Goal: Task Accomplishment & Management: Use online tool/utility

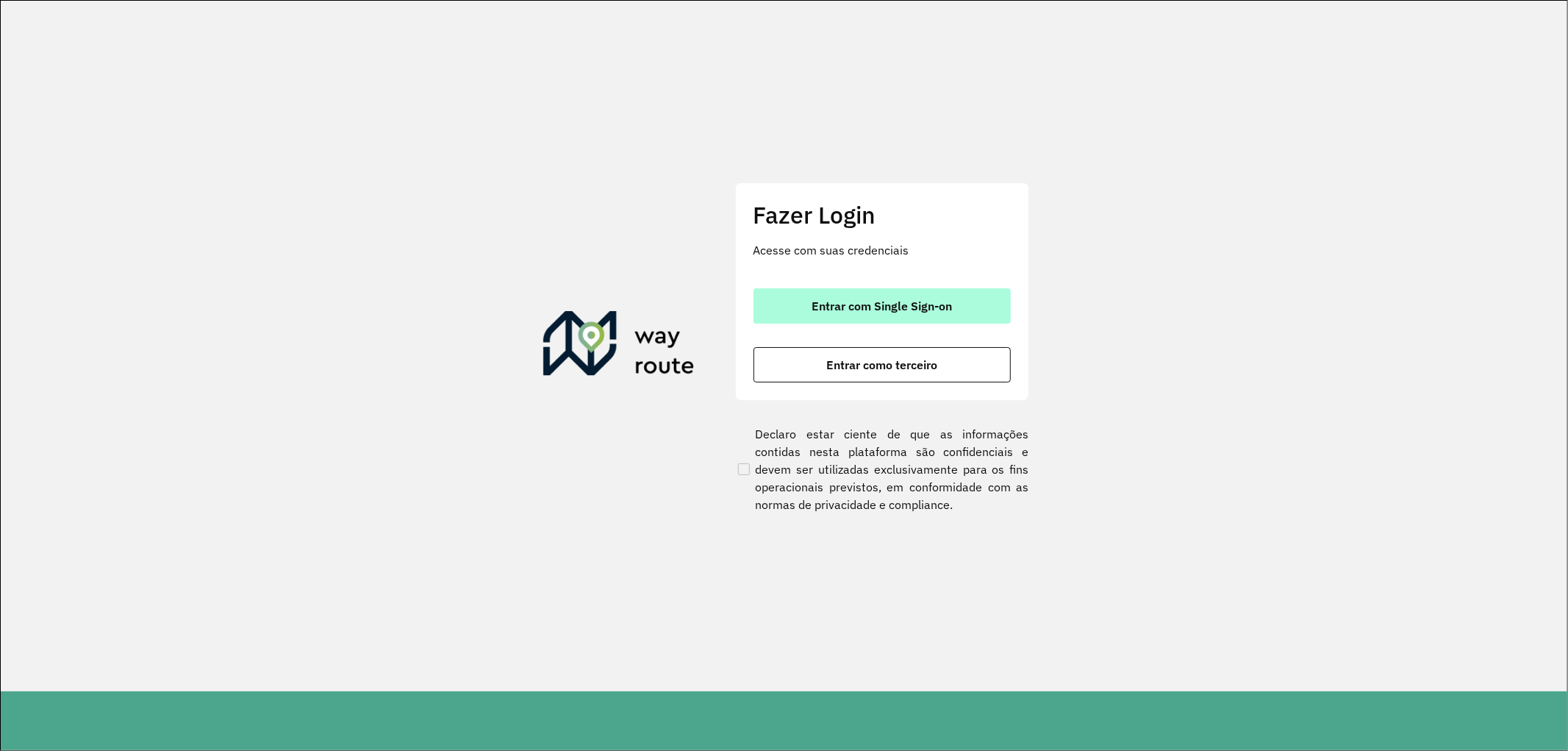
click at [902, 307] on span "Entrar com Single Sign-on" at bounding box center [881, 306] width 140 height 12
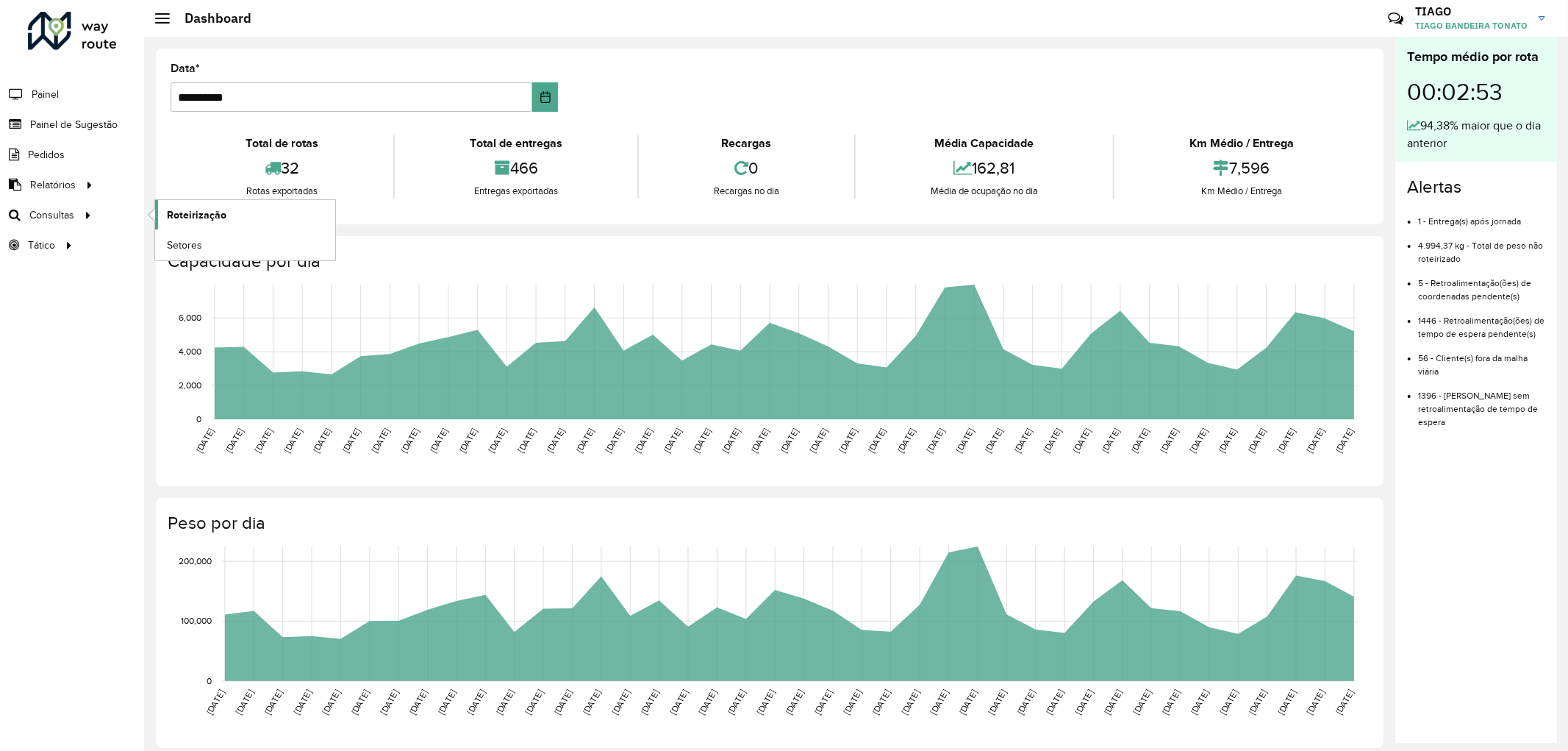
click at [235, 212] on link "Roteirização" at bounding box center [245, 214] width 180 height 29
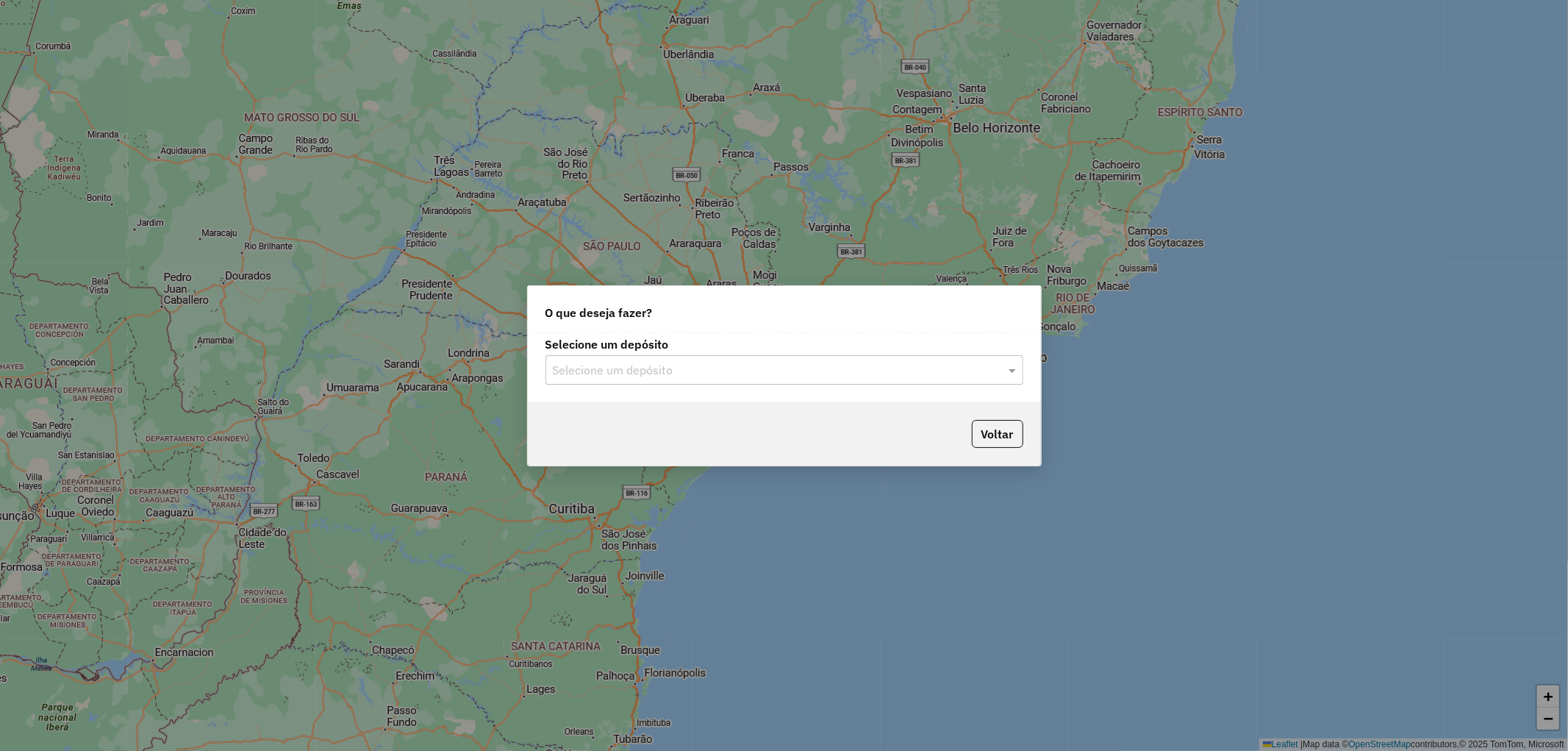
click at [978, 376] on input "text" at bounding box center [770, 370] width 434 height 17
click at [650, 416] on div "CDD Joinville" at bounding box center [784, 412] width 476 height 25
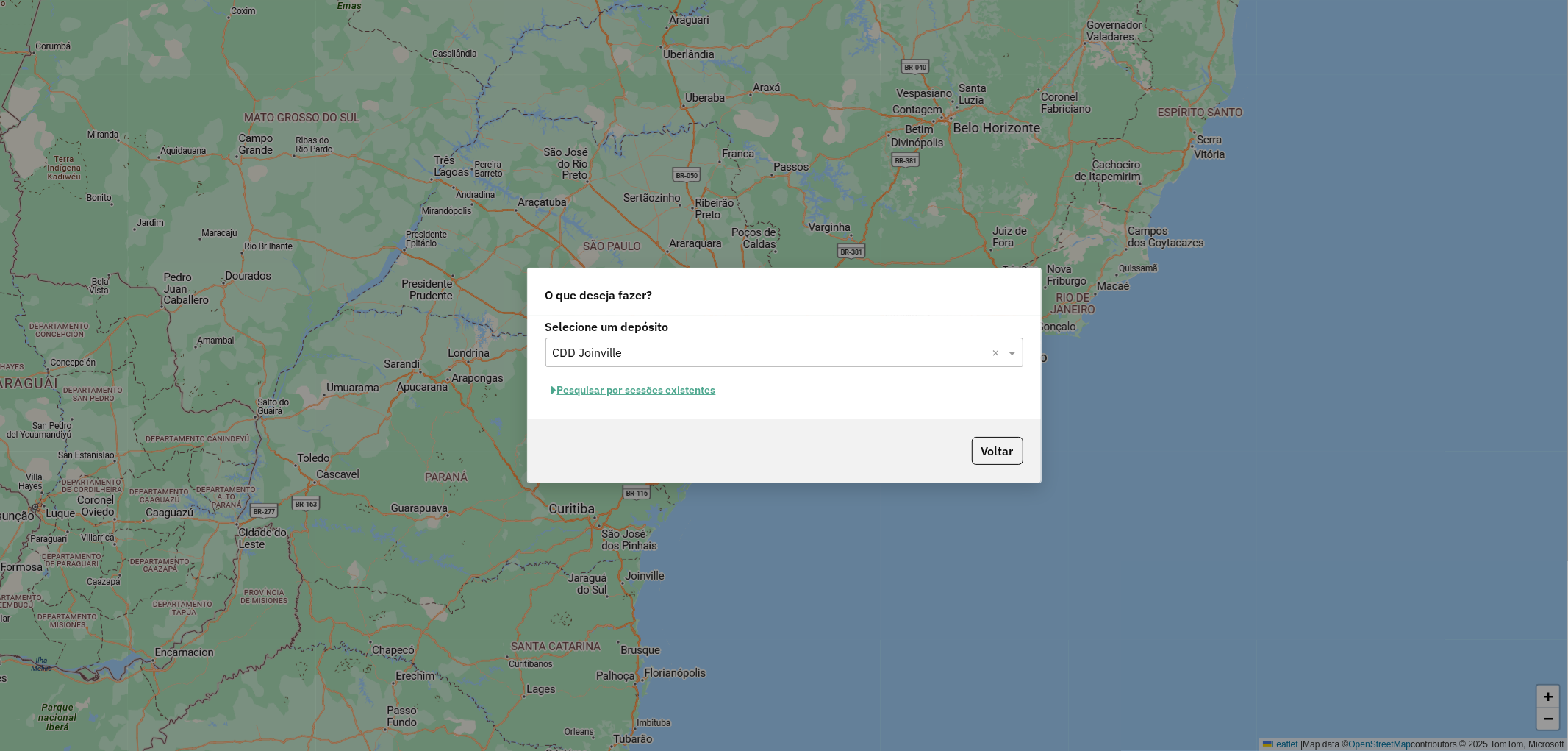
click at [666, 385] on button "Pesquisar por sessões existentes" at bounding box center [634, 390] width 177 height 22
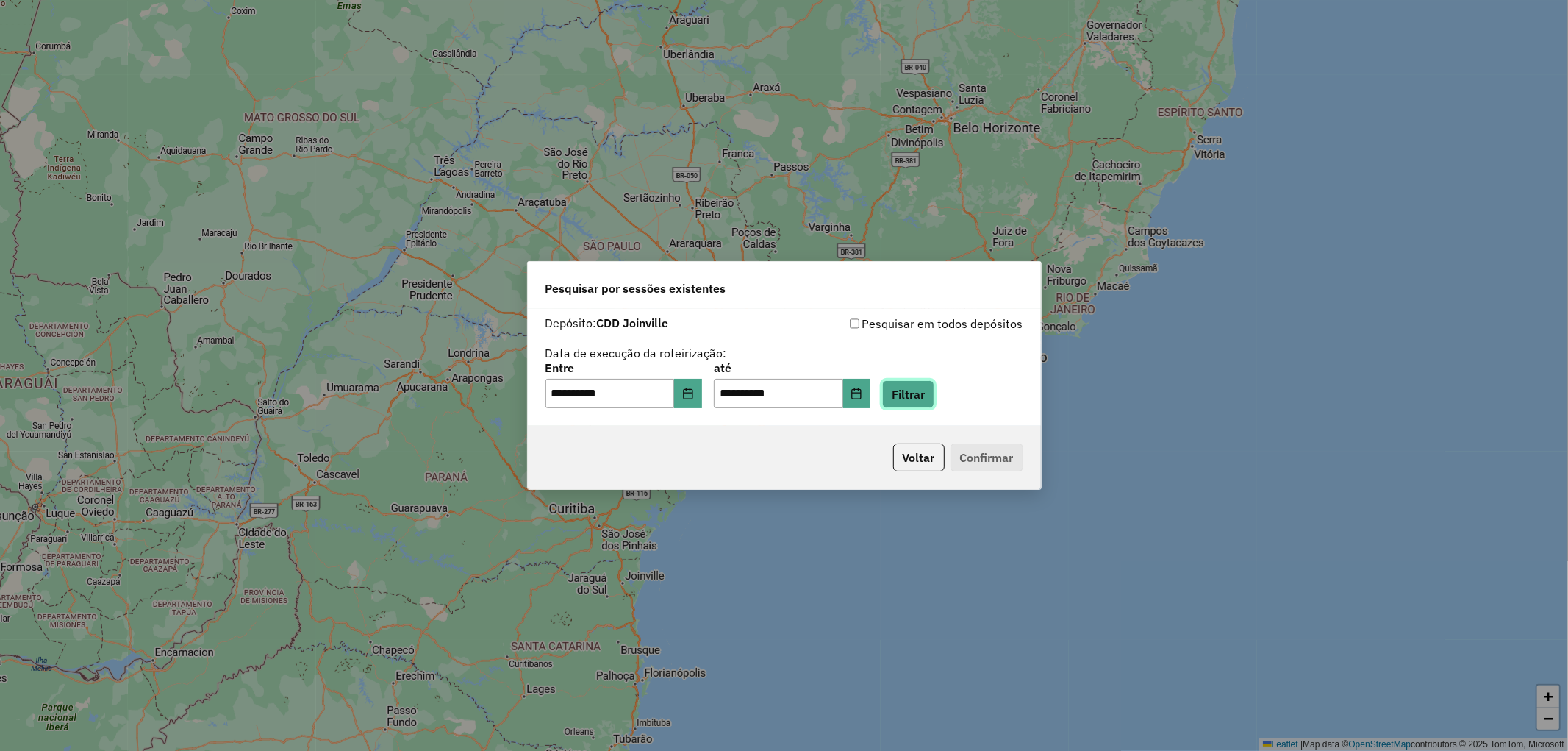
click at [920, 394] on button "Filtrar" at bounding box center [908, 394] width 53 height 28
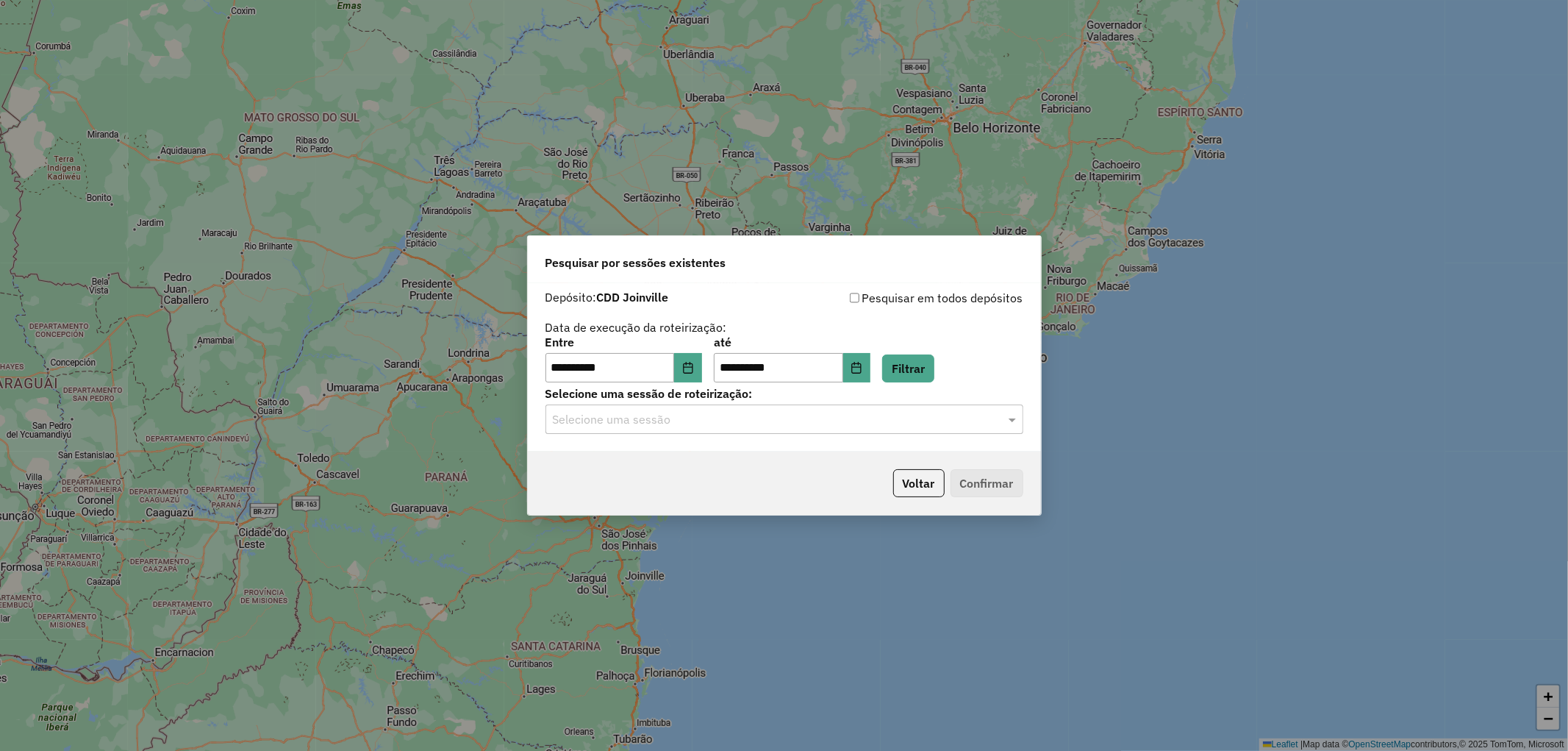
click at [774, 416] on input "text" at bounding box center [770, 419] width 434 height 17
click at [691, 453] on div "1230112 - 15/08/2025 19:58" at bounding box center [784, 462] width 476 height 25
click at [982, 475] on button "Confirmar" at bounding box center [987, 483] width 73 height 28
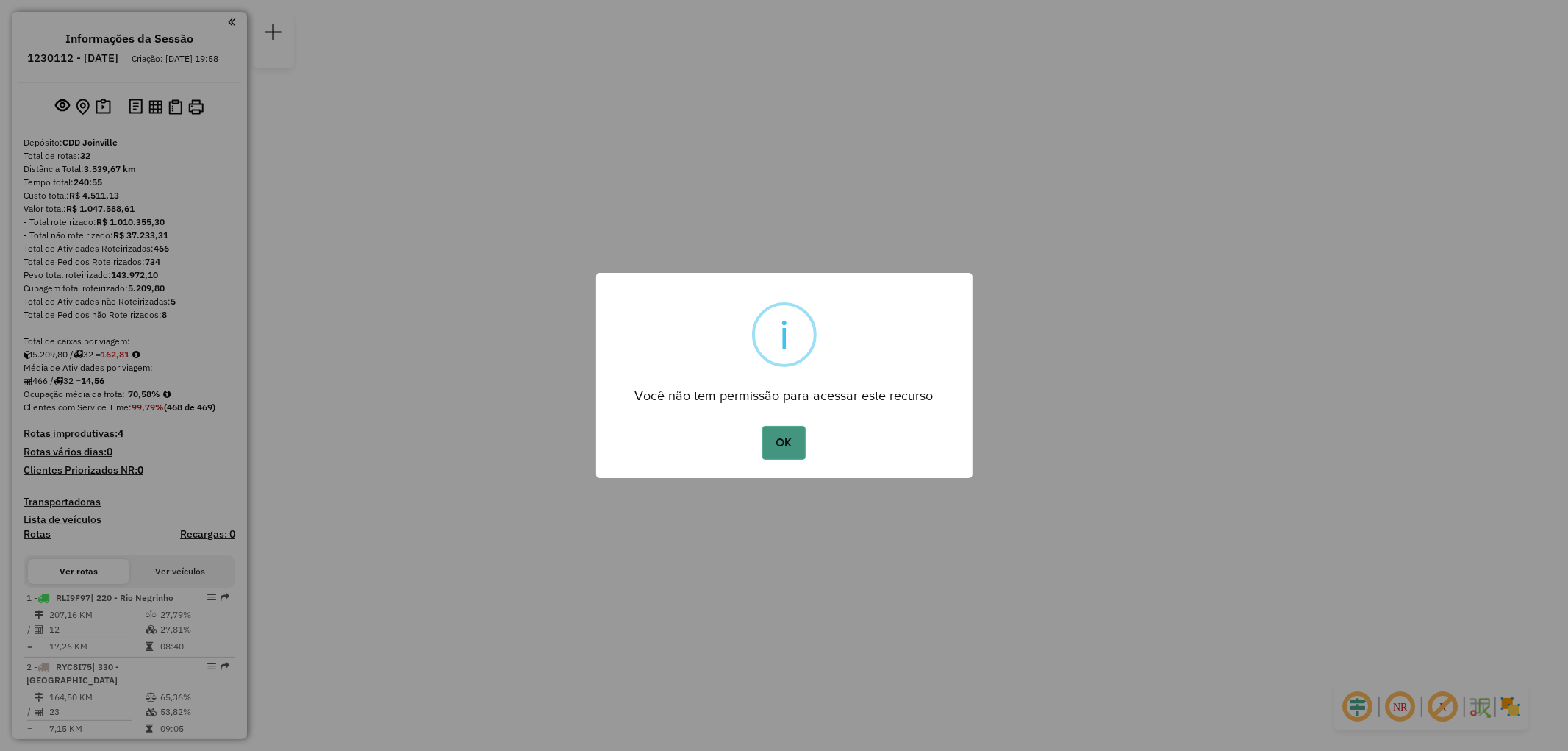
click at [794, 444] on button "OK" at bounding box center [784, 442] width 43 height 34
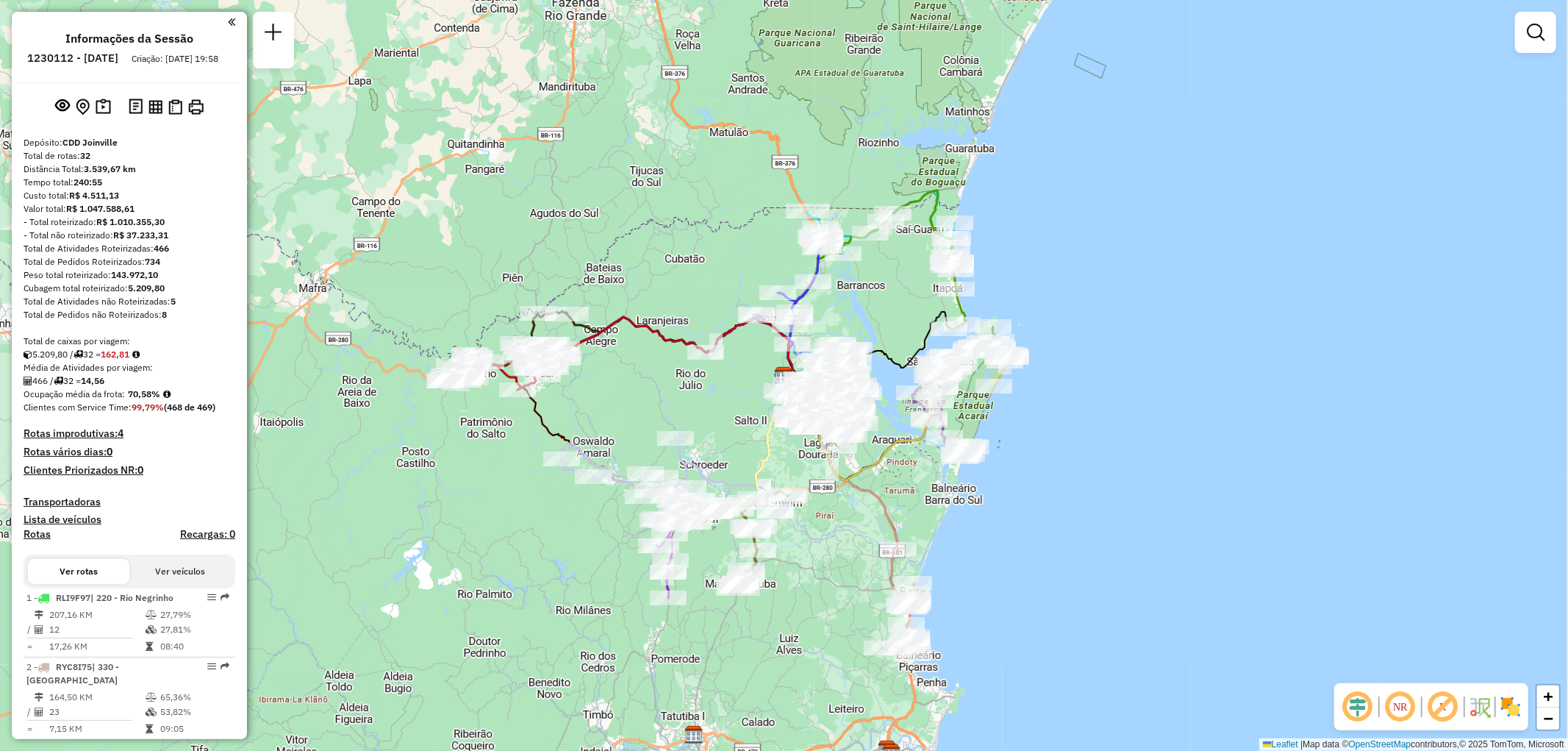
click at [1541, 53] on div "Janela de atendimento Grade de atendimento Capacidade Transportadoras Veículos …" at bounding box center [1535, 39] width 41 height 54
click at [1546, 39] on link at bounding box center [1535, 32] width 29 height 29
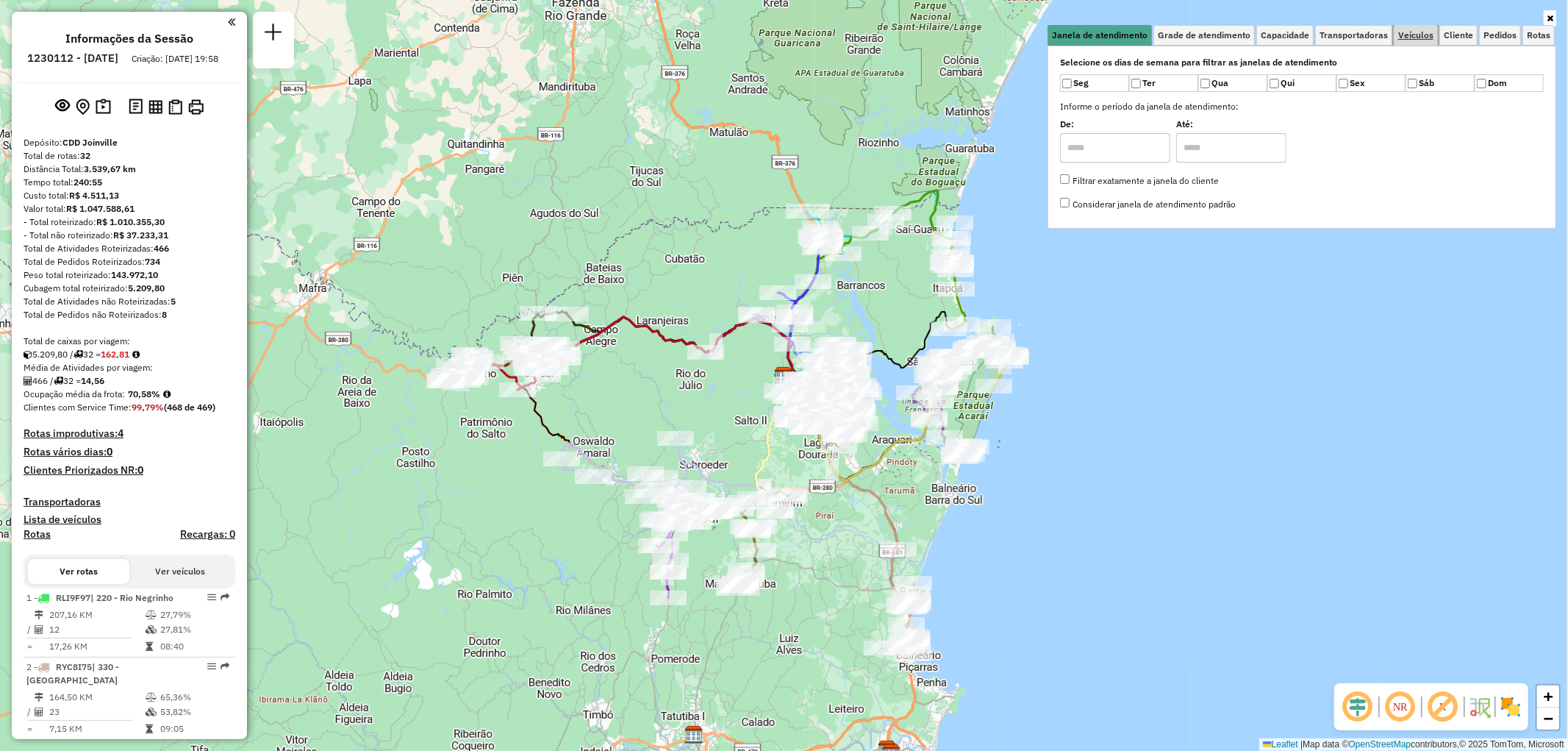
click at [1420, 33] on span "Veículos" at bounding box center [1416, 35] width 35 height 9
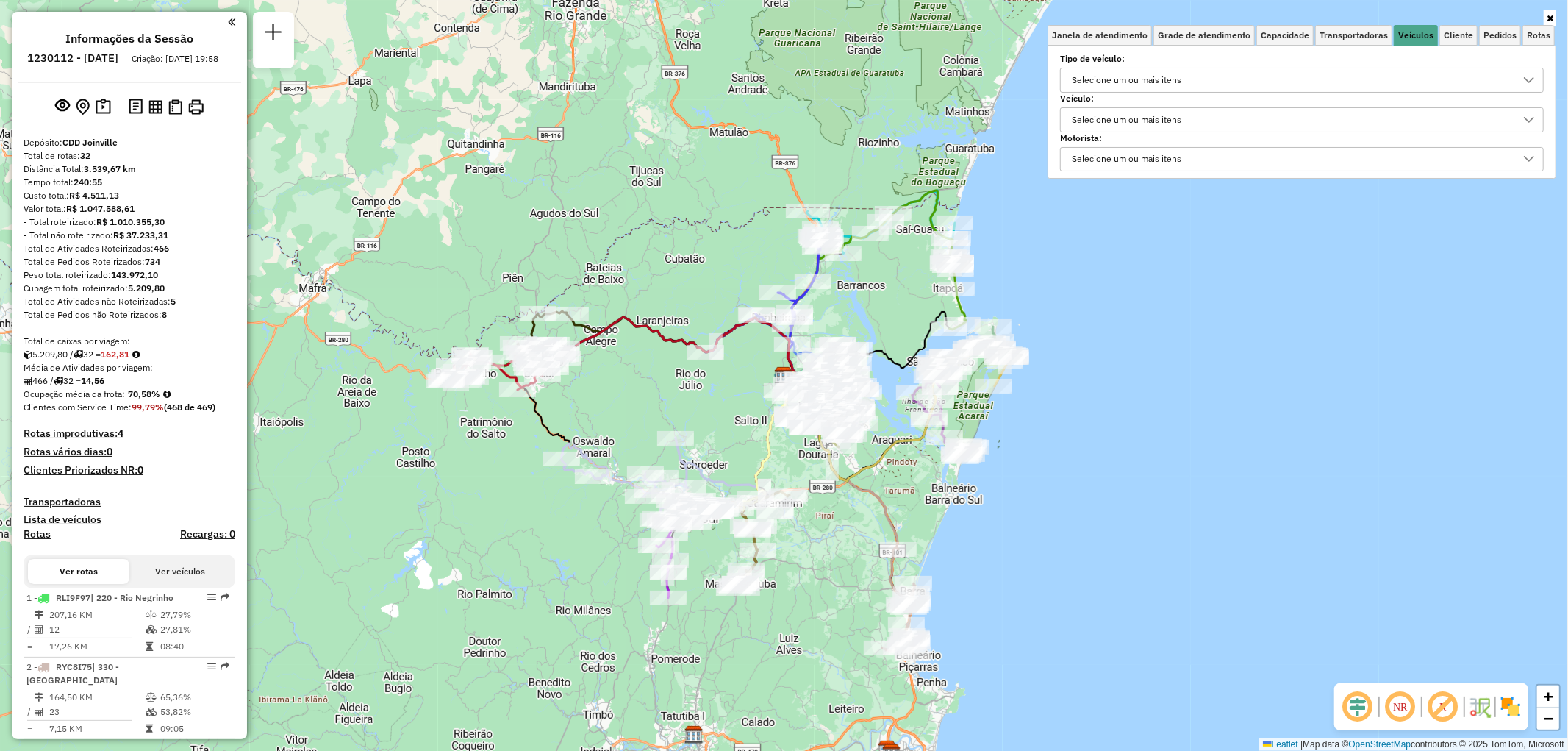
click at [1112, 116] on div "Selecione um ou mais itens" at bounding box center [1126, 119] width 120 height 23
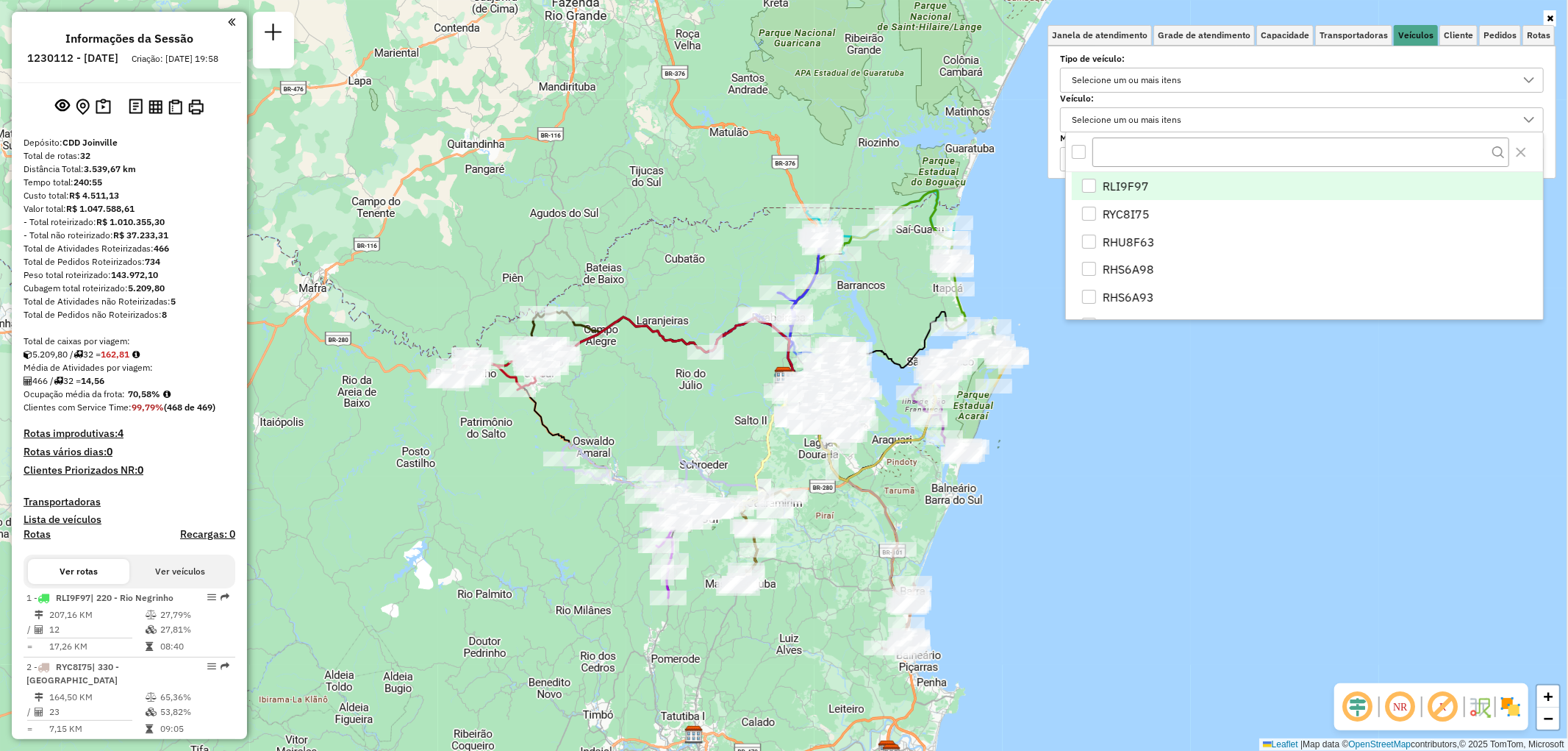
scroll to position [8, 49]
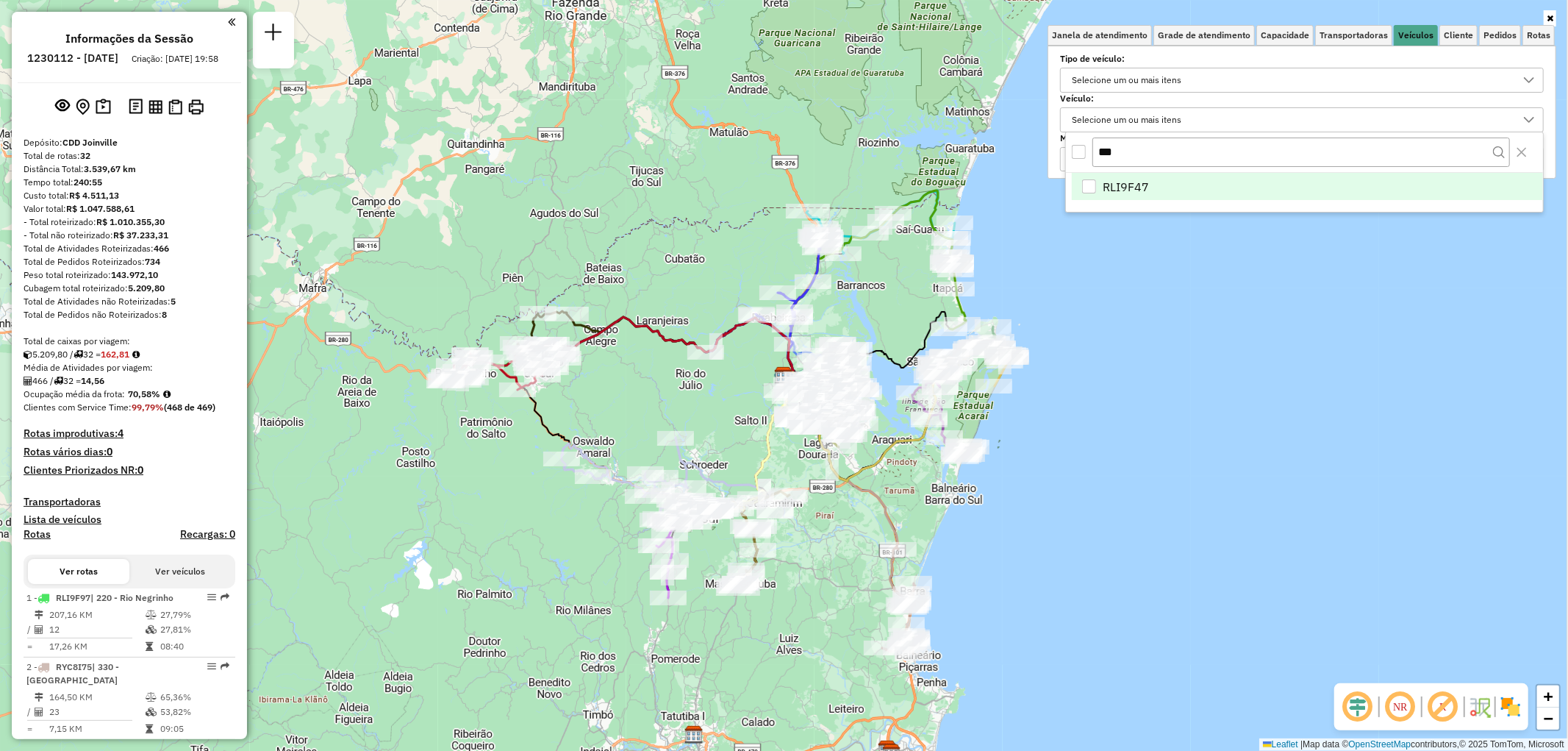
type input "***"
click at [1096, 183] on div "RLI9F47" at bounding box center [1089, 186] width 15 height 15
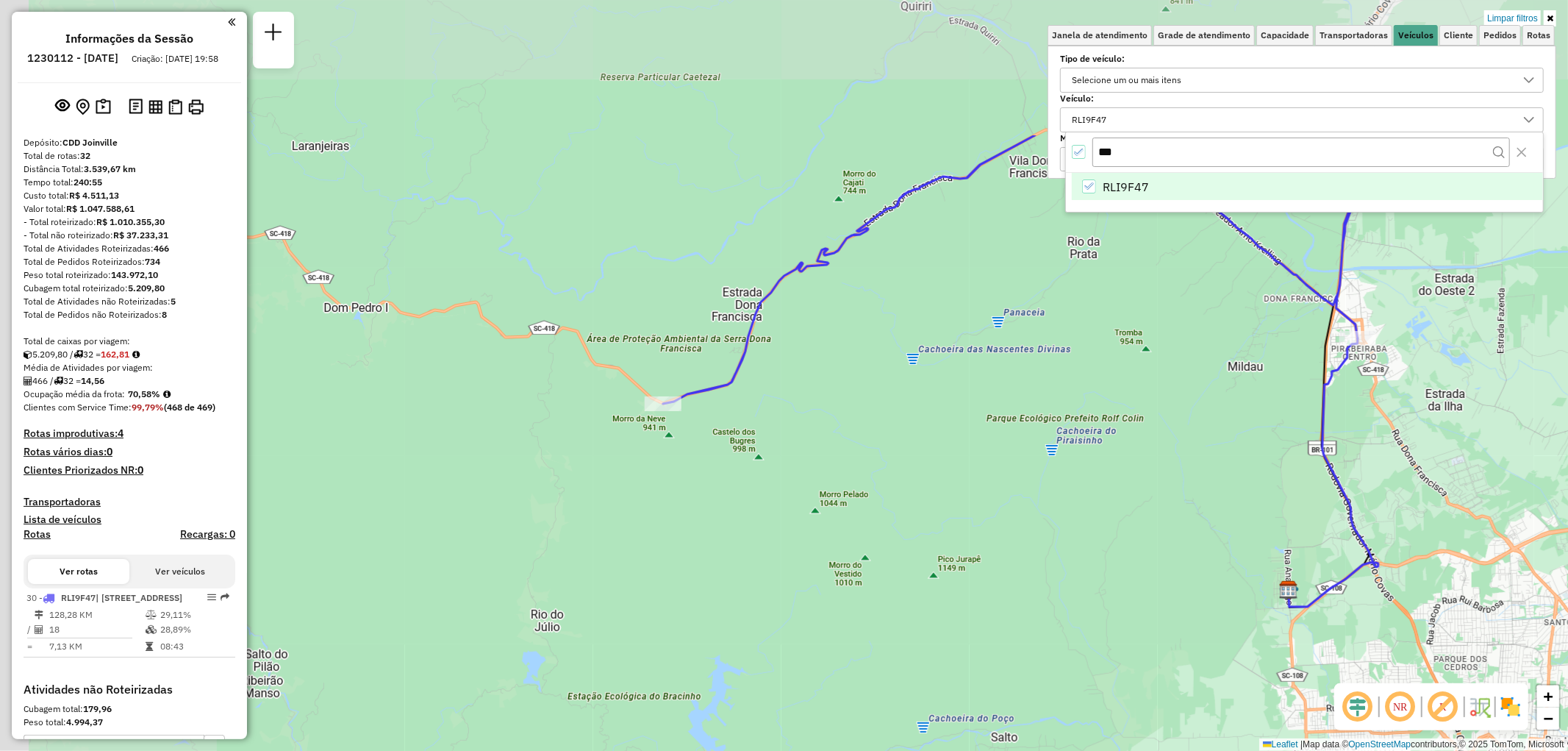
drag, startPoint x: 550, startPoint y: 223, endPoint x: 997, endPoint y: 434, distance: 494.3
click at [997, 434] on div "Limpar filtros Janela de atendimento Grade de atendimento Capacidade Transporta…" at bounding box center [784, 376] width 1568 height 751
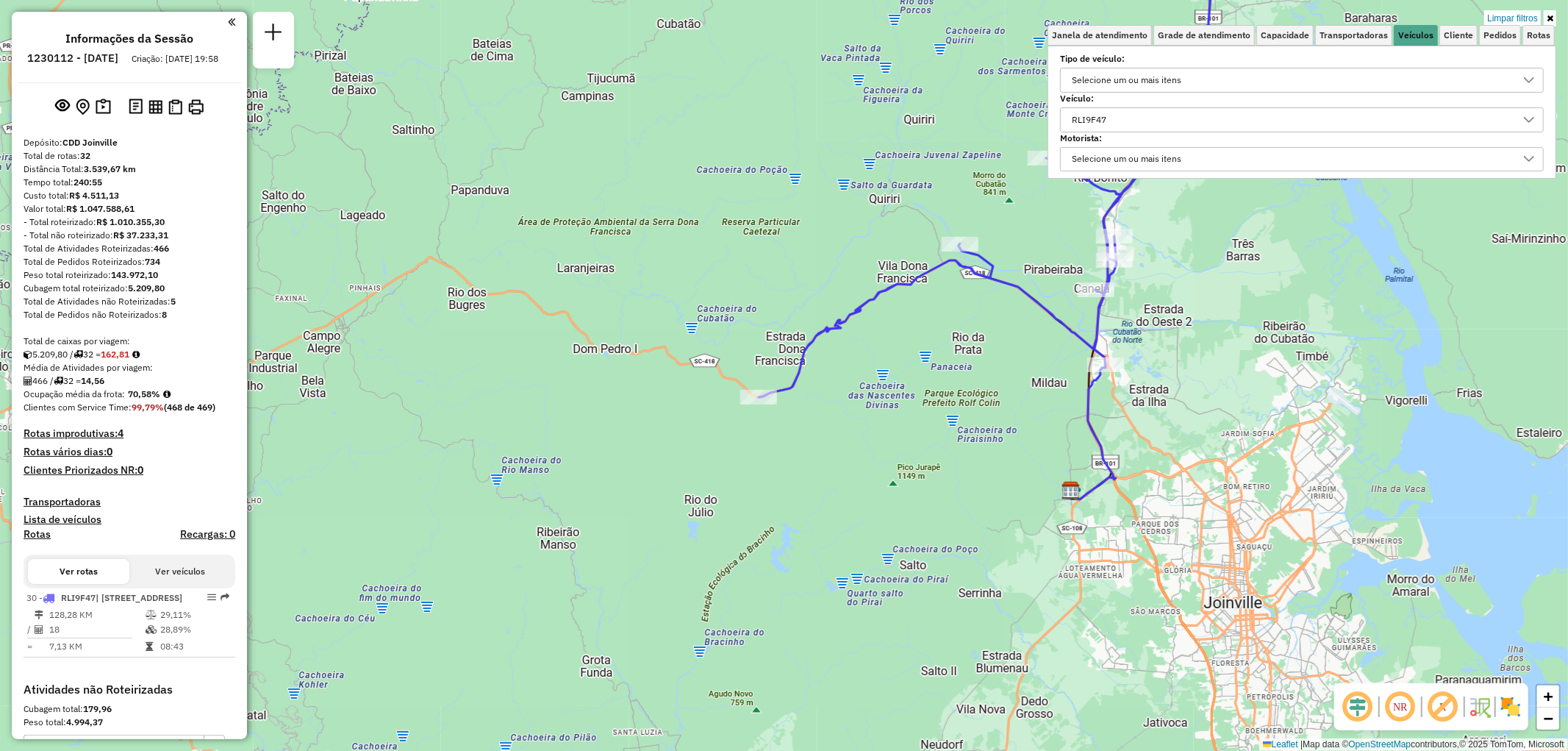
click at [1553, 18] on icon at bounding box center [1550, 18] width 7 height 9
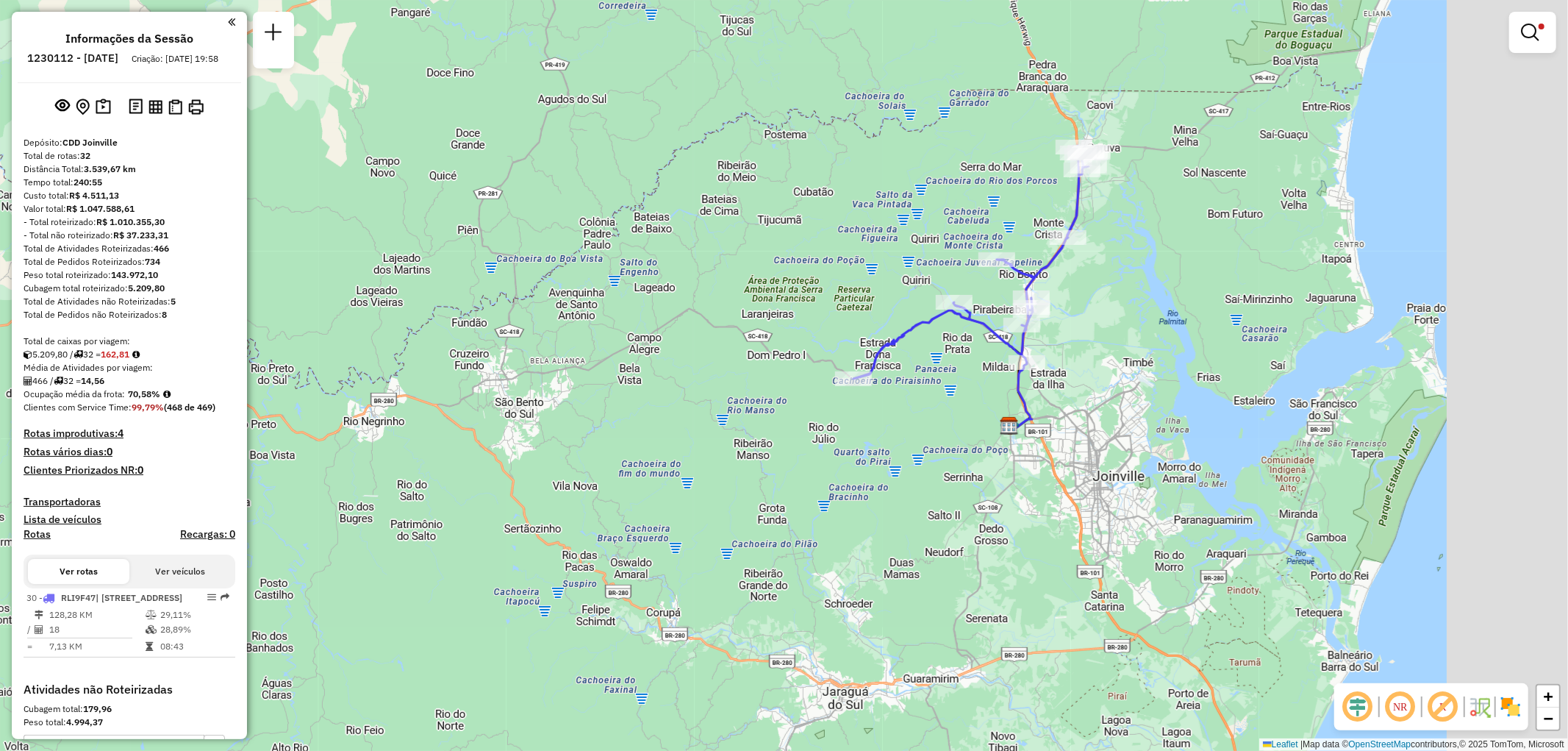
drag, startPoint x: 1275, startPoint y: 378, endPoint x: 1032, endPoint y: 409, distance: 245.0
click at [1032, 409] on div "Limpar filtros Janela de atendimento Grade de atendimento Capacidade Transporta…" at bounding box center [784, 376] width 1568 height 751
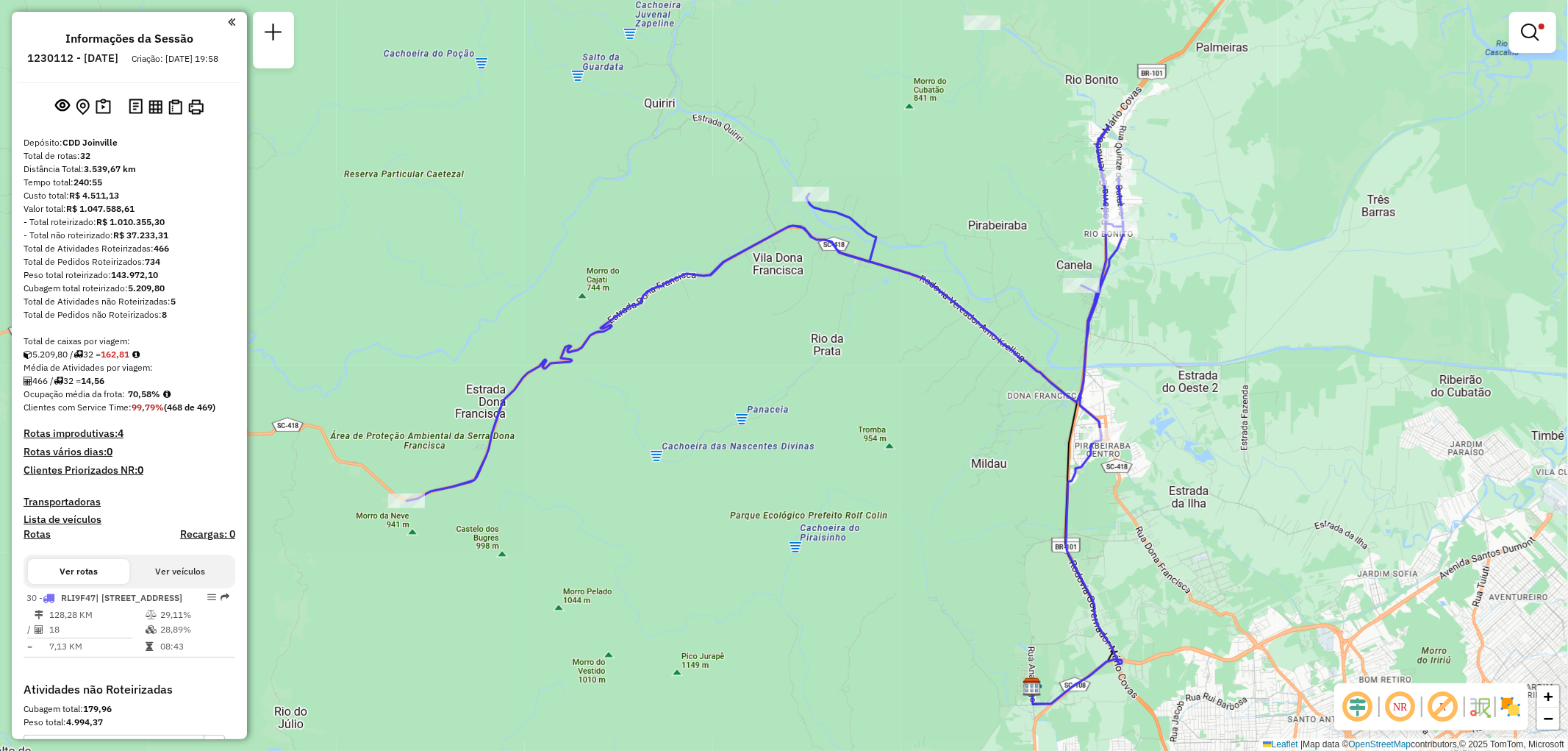
drag, startPoint x: 989, startPoint y: 354, endPoint x: 765, endPoint y: 555, distance: 301.0
click at [765, 555] on div "Limpar filtros Janela de atendimento Grade de atendimento Capacidade Transporta…" at bounding box center [784, 376] width 1568 height 751
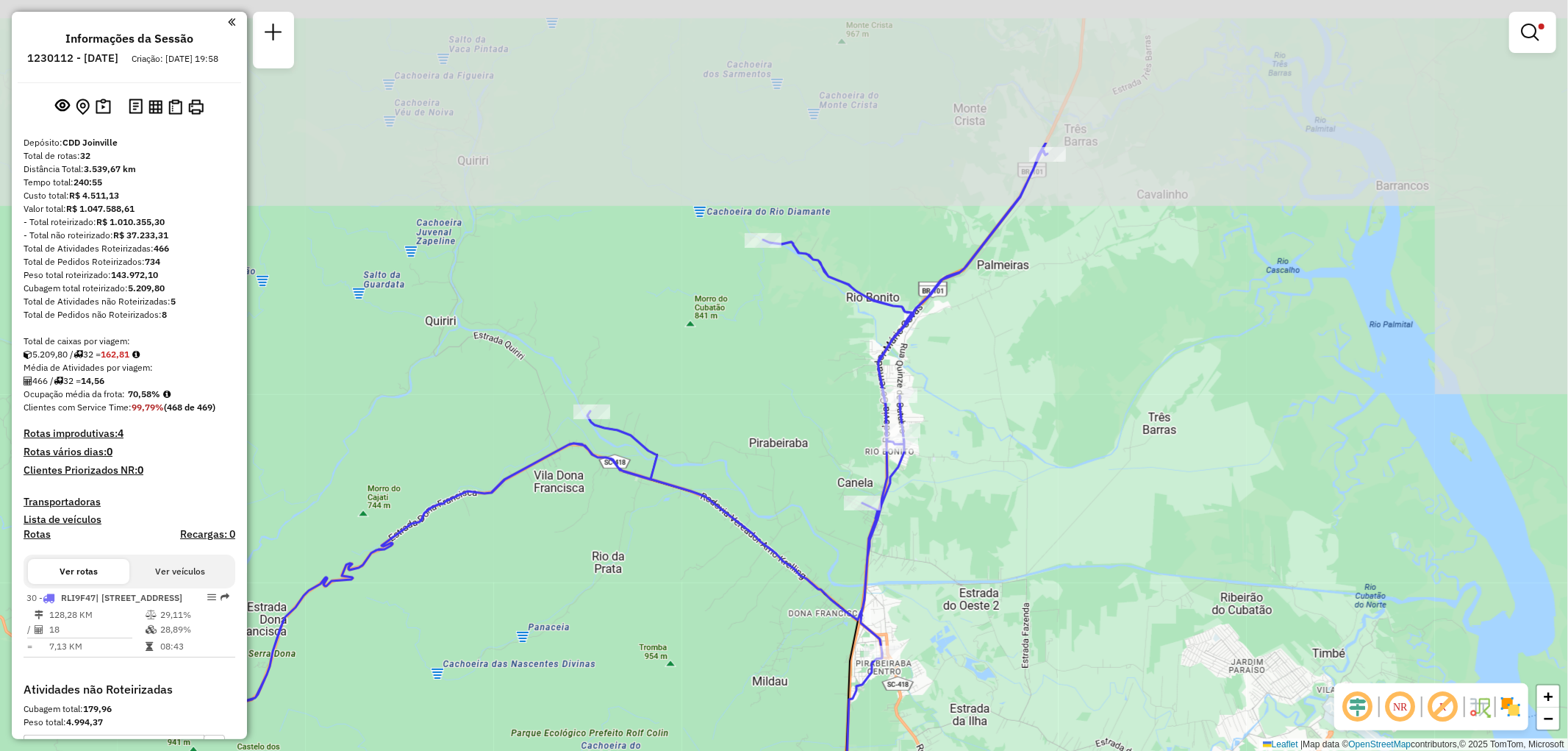
drag, startPoint x: 1174, startPoint y: 253, endPoint x: 934, endPoint y: 499, distance: 343.7
click at [934, 499] on div "Limpar filtros Janela de atendimento Grade de atendimento Capacidade Transporta…" at bounding box center [784, 376] width 1568 height 751
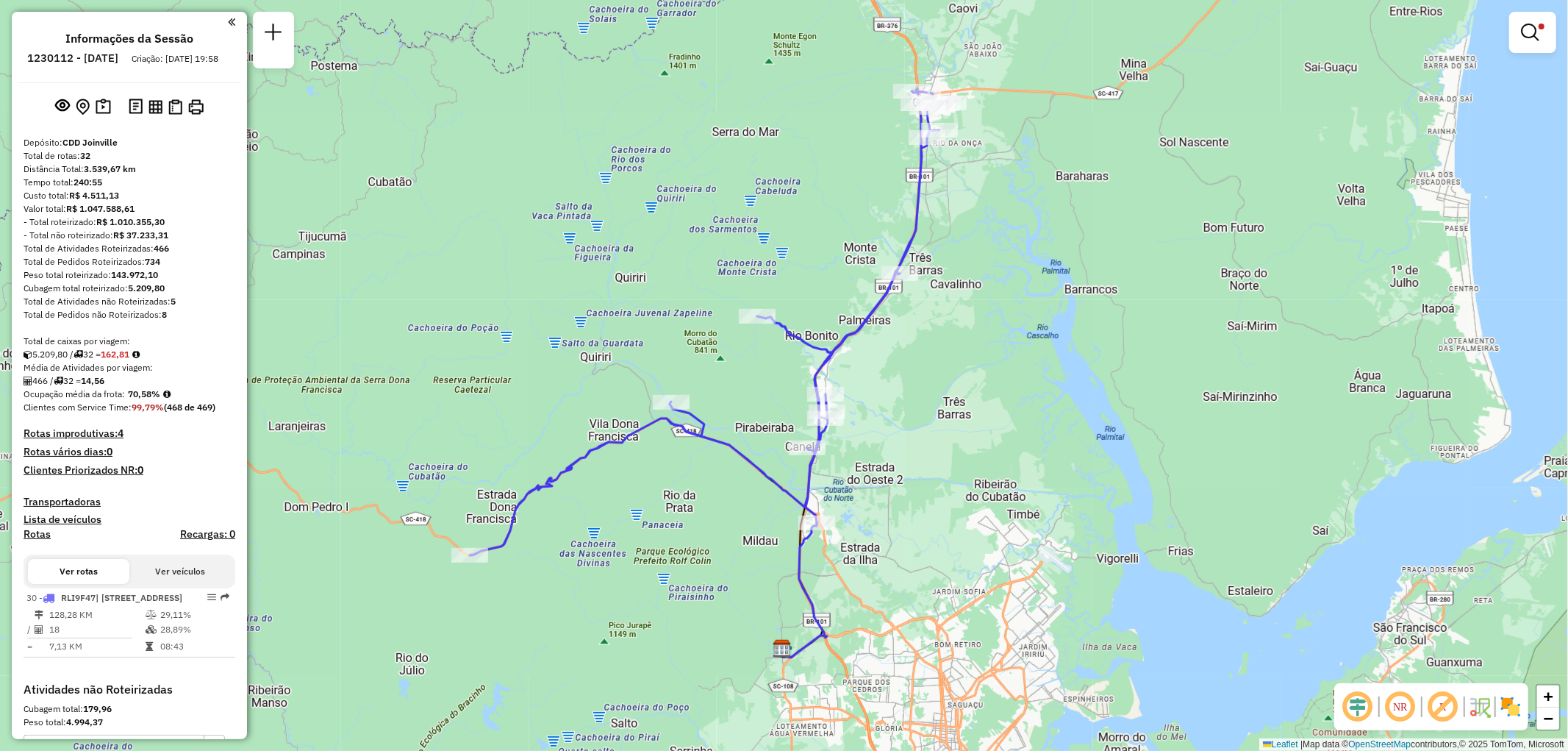
drag, startPoint x: 576, startPoint y: 334, endPoint x: 776, endPoint y: 201, distance: 240.2
click at [776, 201] on div "Limpar filtros Janela de atendimento Grade de atendimento Capacidade Transporta…" at bounding box center [784, 376] width 1568 height 751
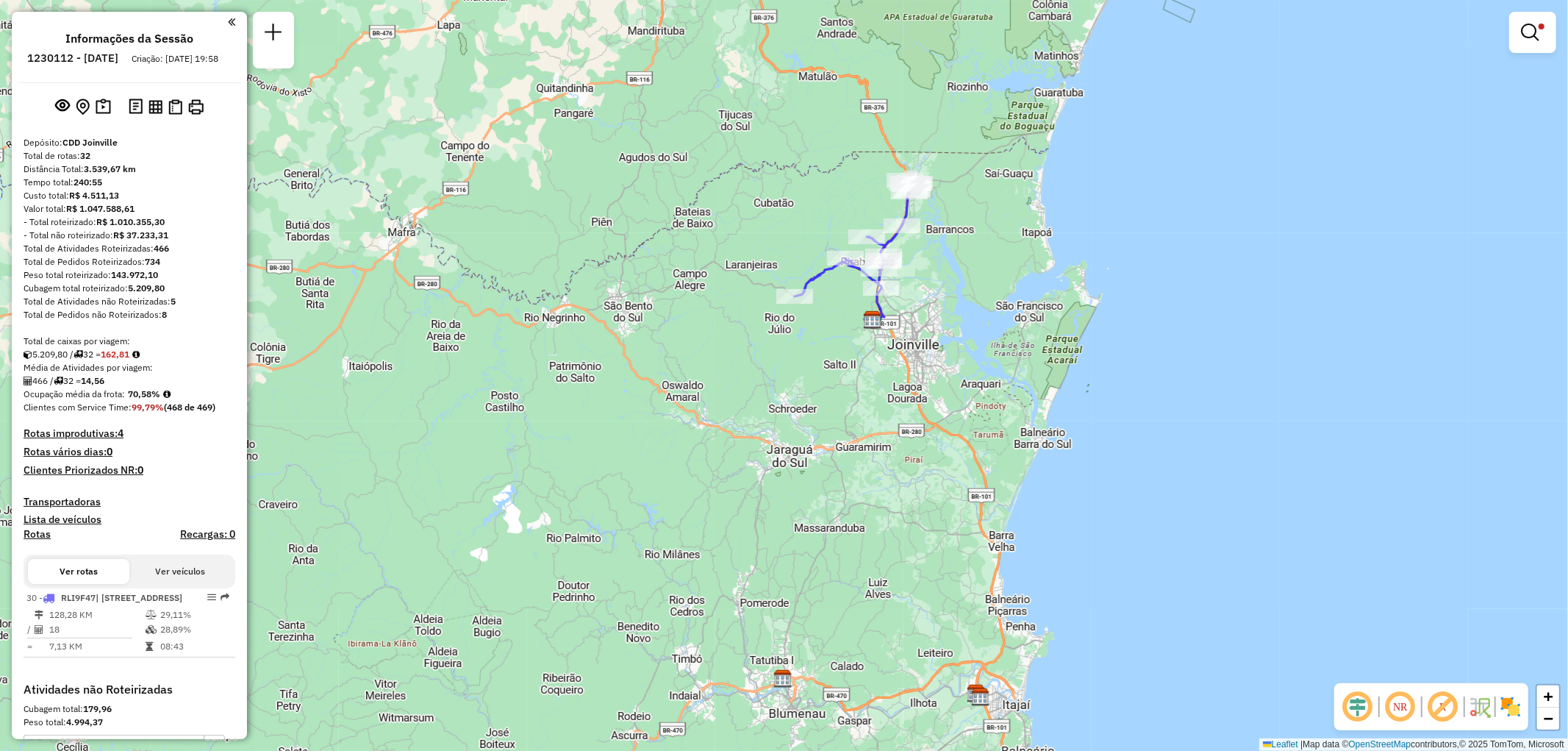
drag, startPoint x: 945, startPoint y: 517, endPoint x: 922, endPoint y: 273, distance: 245.1
click at [923, 276] on div "Limpar filtros Janela de atendimento Grade de atendimento Capacidade Transporta…" at bounding box center [784, 376] width 1568 height 751
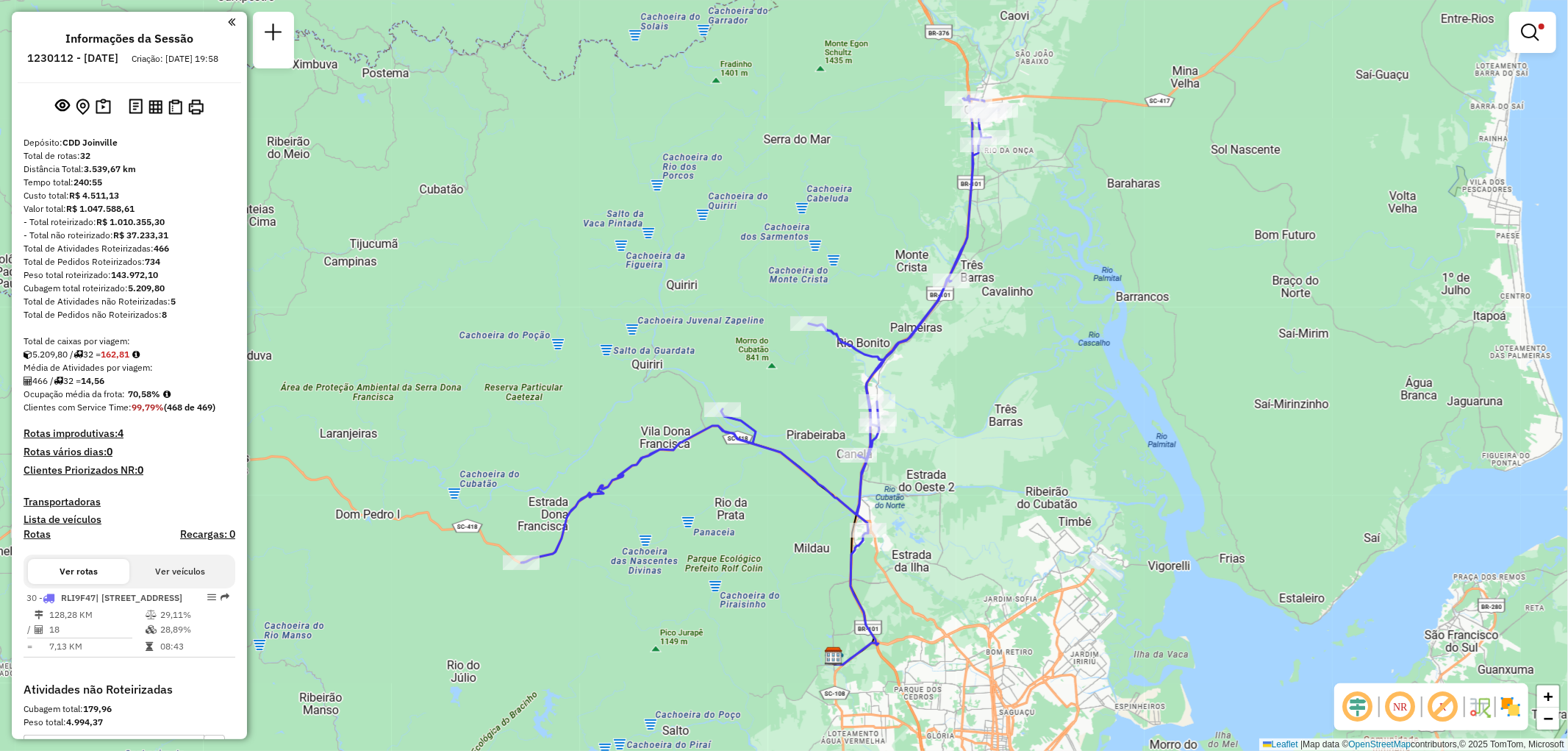
drag, startPoint x: 1154, startPoint y: 264, endPoint x: 970, endPoint y: 362, distance: 208.5
click at [970, 362] on div "Limpar filtros Janela de atendimento Grade de atendimento Capacidade Transporta…" at bounding box center [784, 376] width 1568 height 751
click at [1504, 704] on img at bounding box center [1510, 706] width 23 height 23
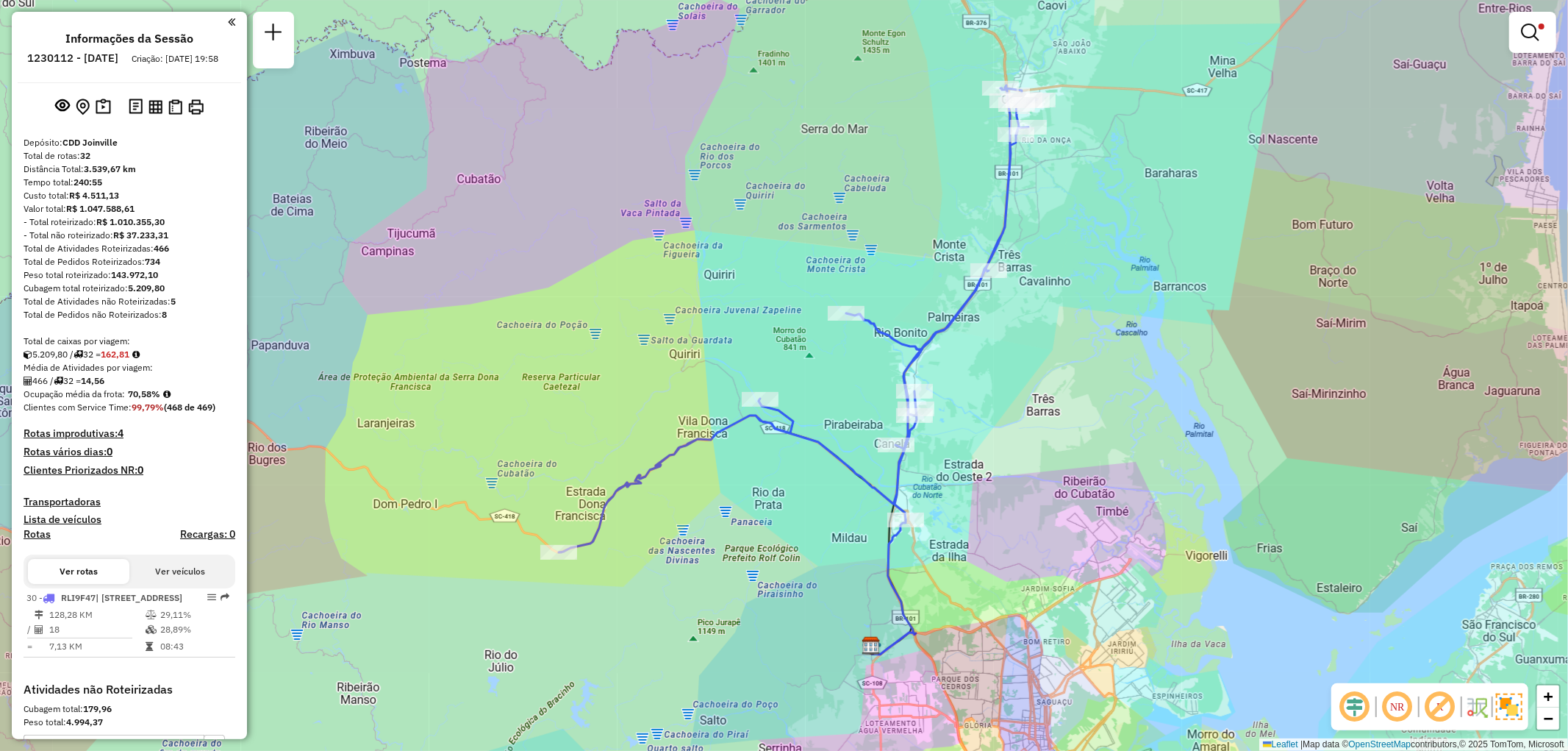
click at [600, 392] on div "Limpar filtros Janela de atendimento Grade de atendimento Capacidade Transporta…" at bounding box center [784, 376] width 1568 height 751
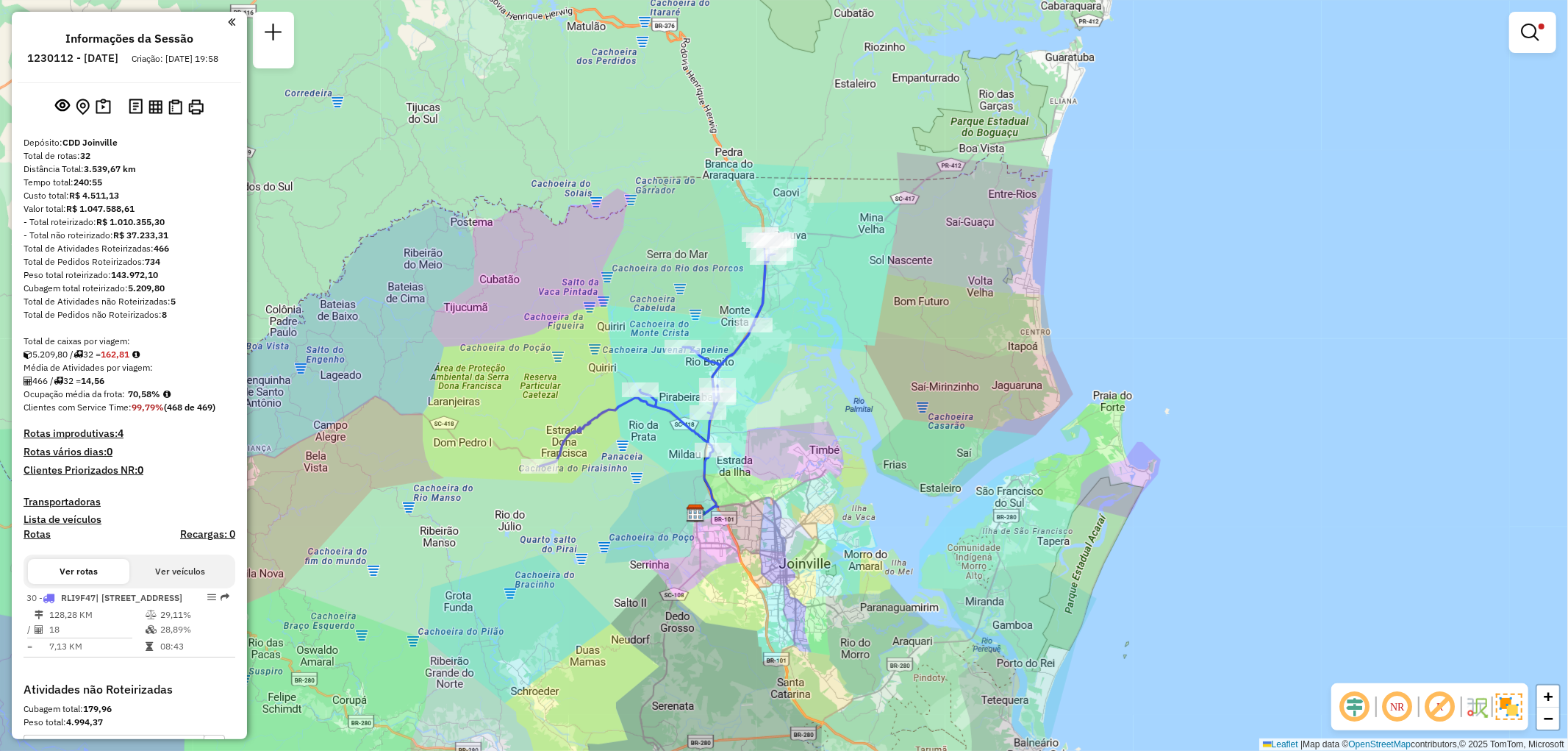
click at [1479, 704] on img at bounding box center [1476, 706] width 23 height 23
click at [1448, 700] on em at bounding box center [1440, 706] width 35 height 35
click at [1436, 707] on em at bounding box center [1440, 706] width 35 height 35
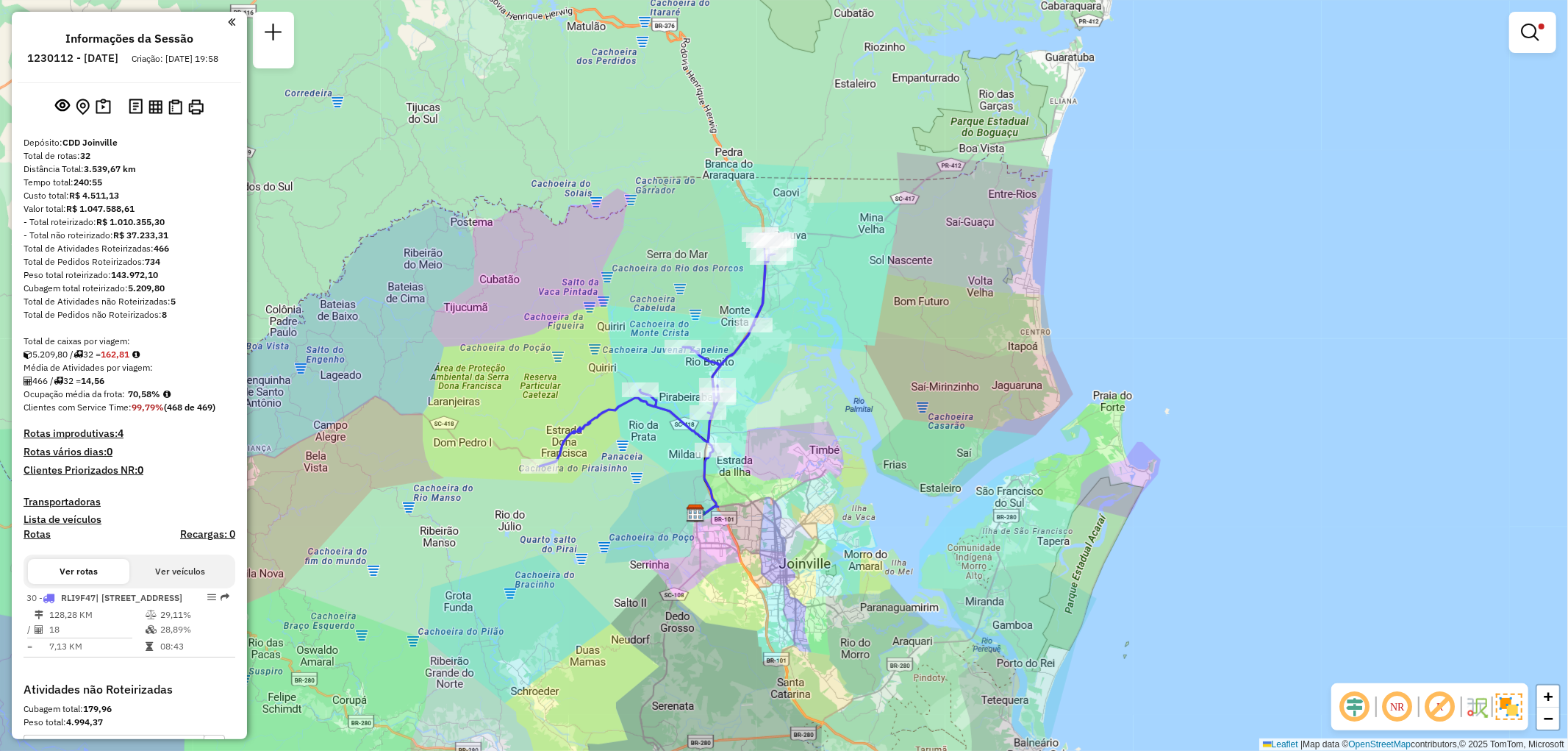
click at [1394, 714] on em at bounding box center [1397, 706] width 35 height 35
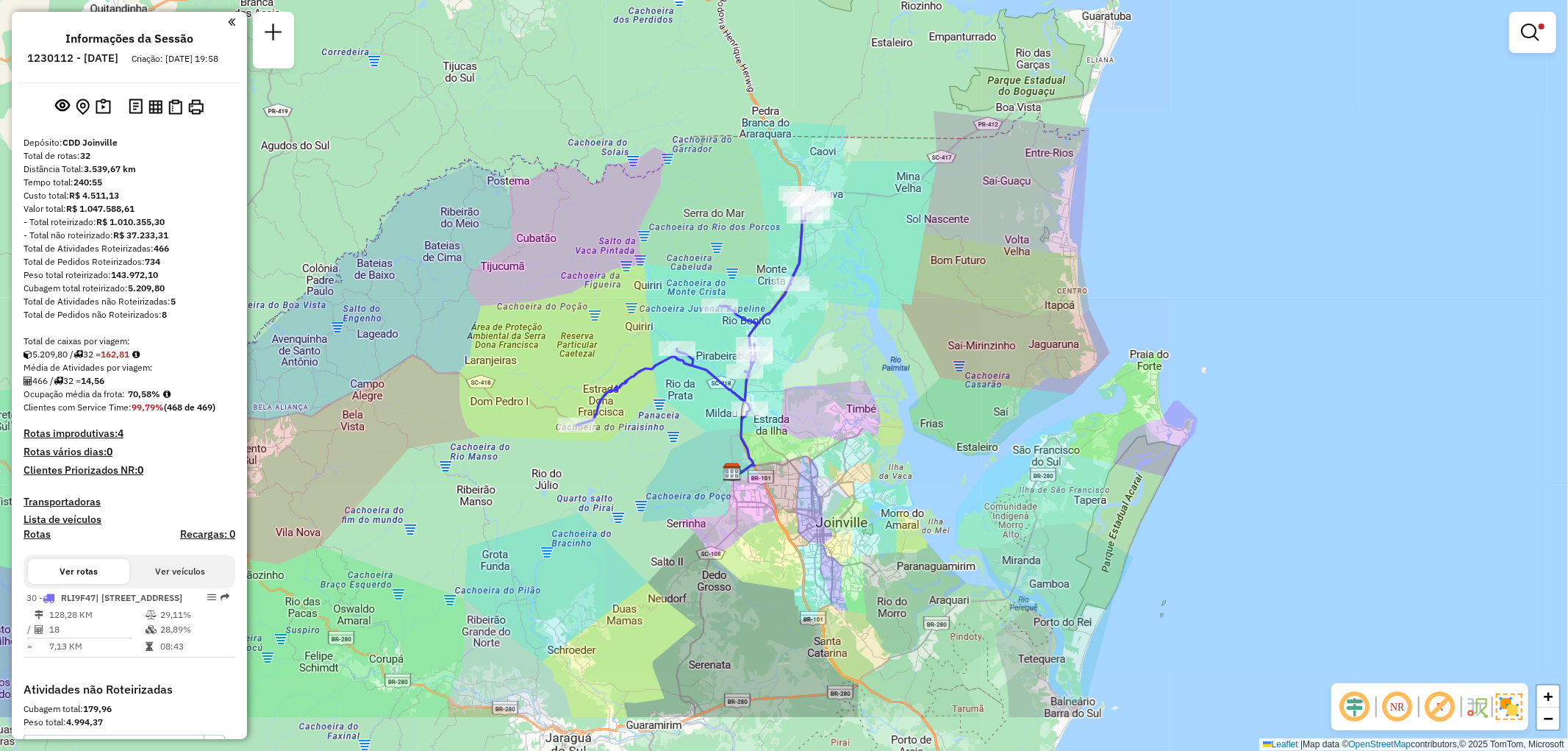
drag, startPoint x: 853, startPoint y: 481, endPoint x: 877, endPoint y: 373, distance: 110.6
click at [877, 373] on div "Limpar filtros Janela de atendimento Grade de atendimento Capacidade Transporta…" at bounding box center [784, 376] width 1568 height 751
